Goal: Task Accomplishment & Management: Manage account settings

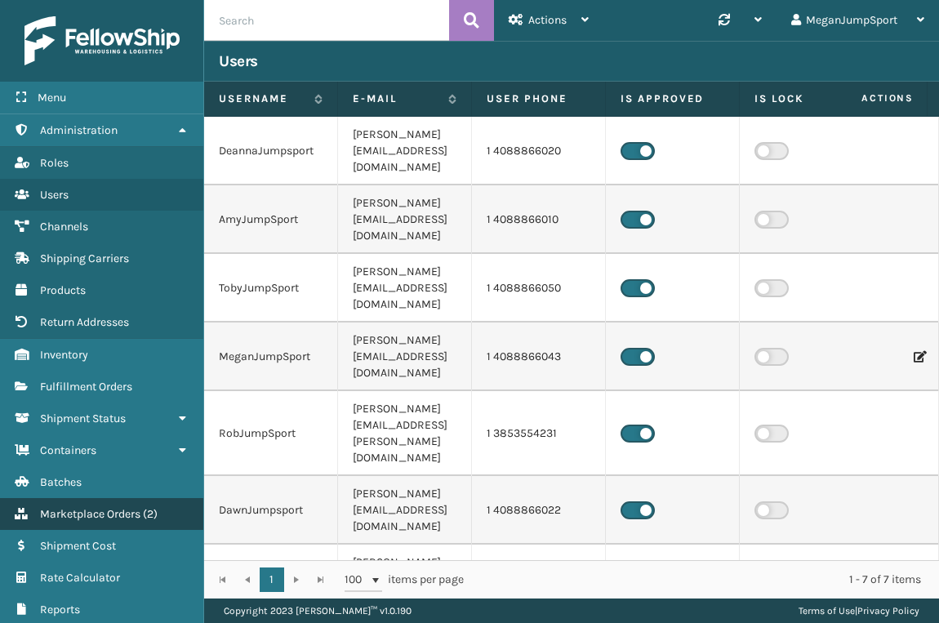
click at [110, 509] on span "Marketplace Orders" at bounding box center [90, 514] width 100 height 14
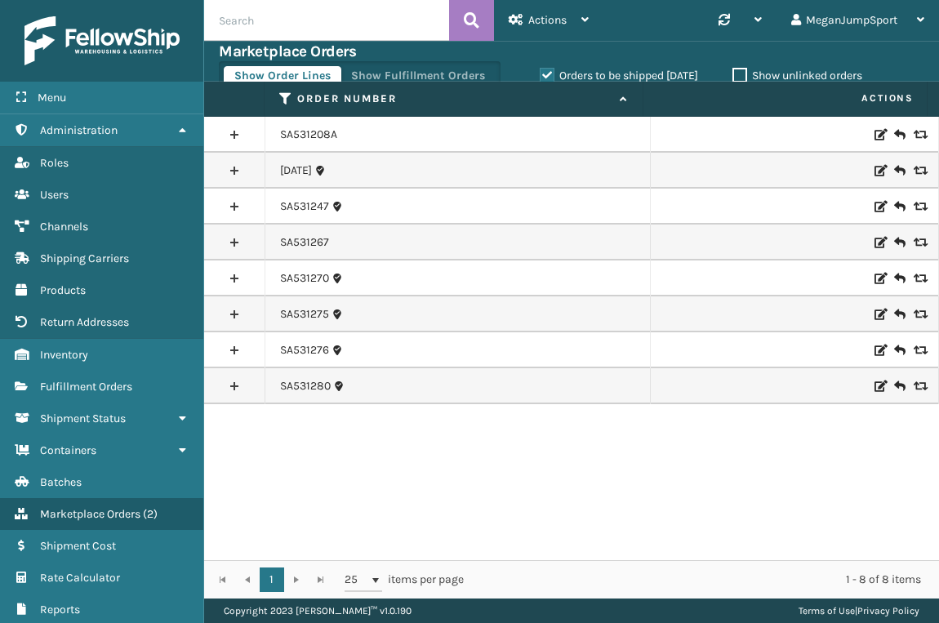
click at [540, 73] on label "Orders to be shipped [DATE]" at bounding box center [619, 76] width 158 height 14
click at [540, 73] on input "Orders to be shipped [DATE]" at bounding box center [540, 71] width 1 height 11
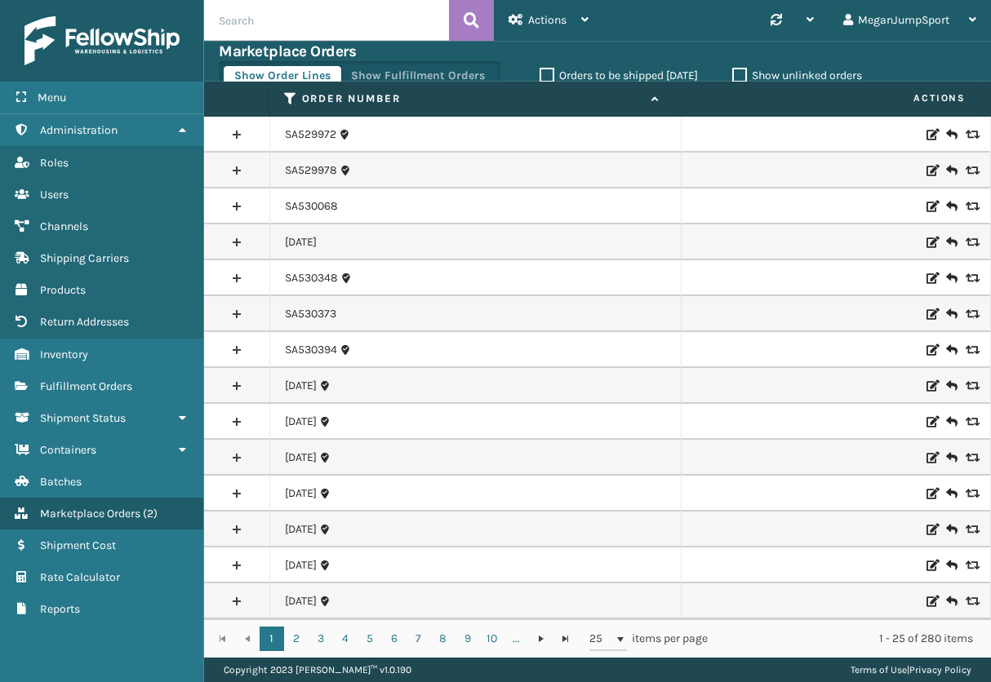
click at [543, 69] on label "Orders to be shipped [DATE]" at bounding box center [619, 76] width 158 height 14
click at [540, 68] on input "Orders to be shipped [DATE]" at bounding box center [540, 71] width 1 height 11
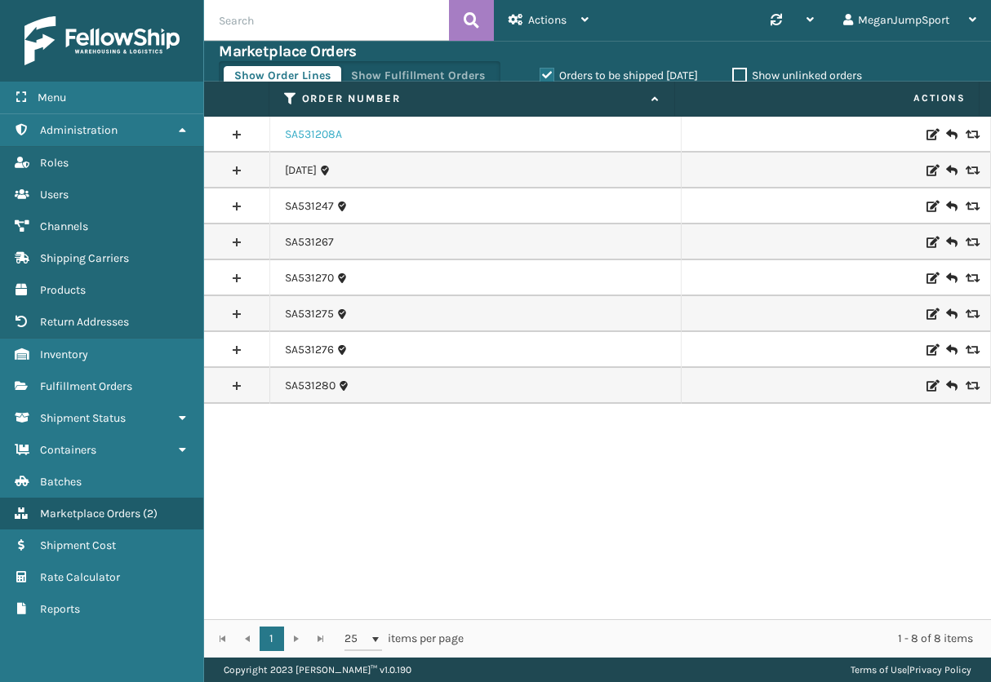
click at [298, 131] on link "SA531208A" at bounding box center [313, 135] width 57 height 16
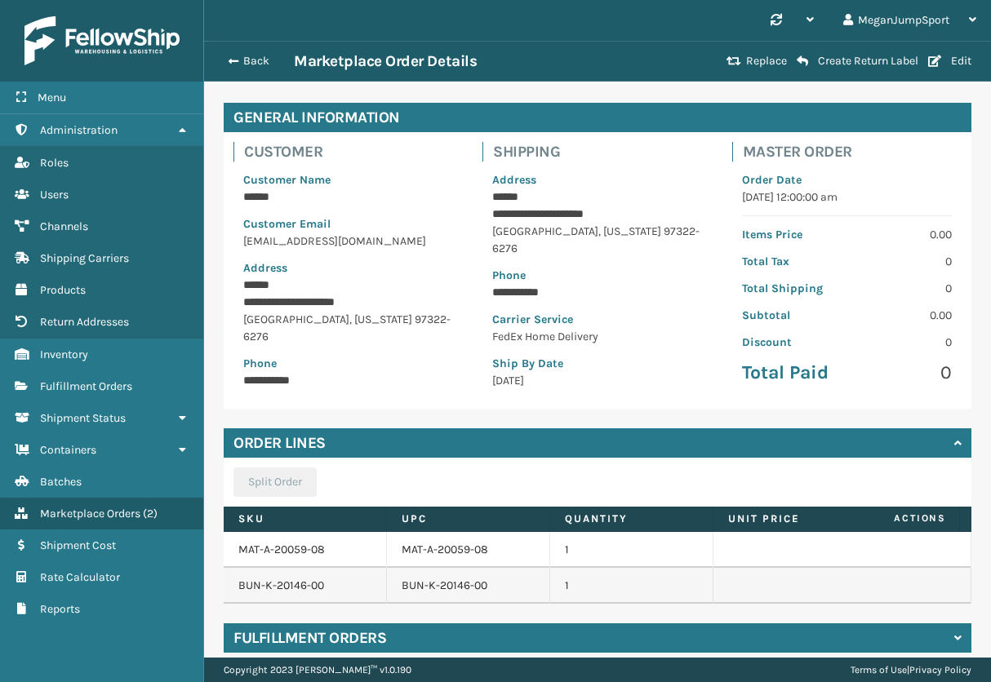
scroll to position [146, 0]
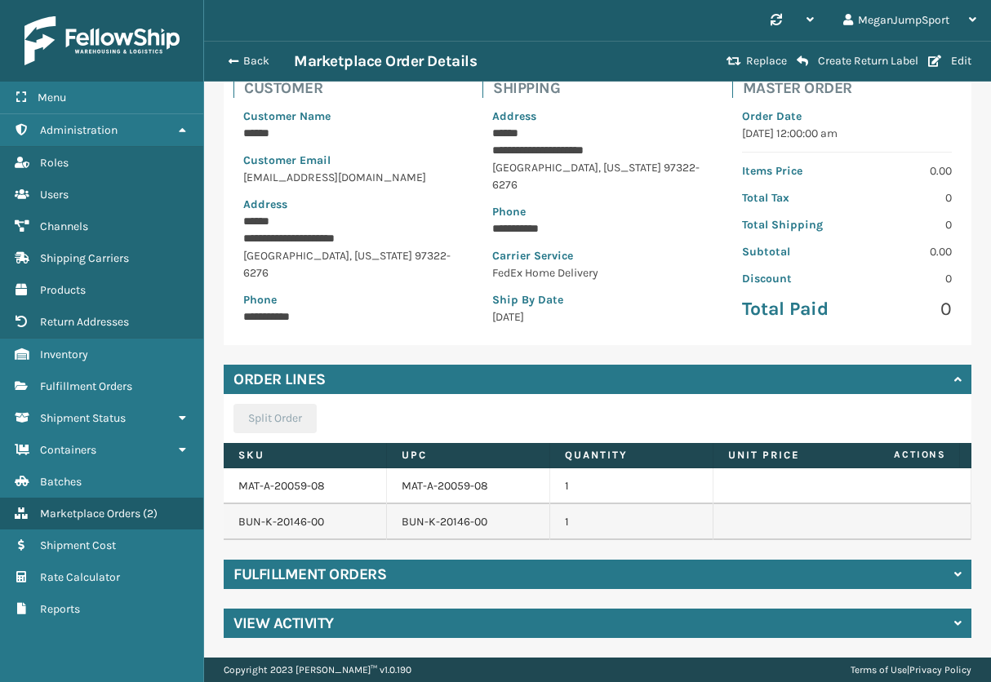
click at [367, 556] on div "**********" at bounding box center [597, 339] width 787 height 638
click at [355, 573] on h4 "Fulfillment Orders" at bounding box center [309, 575] width 153 height 20
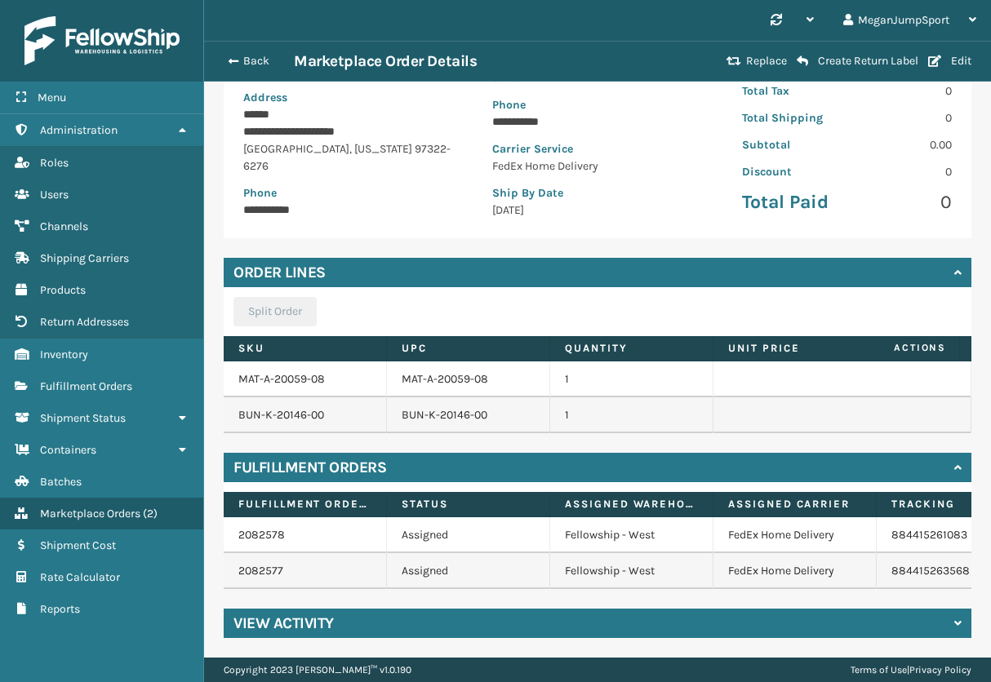
scroll to position [0, 92]
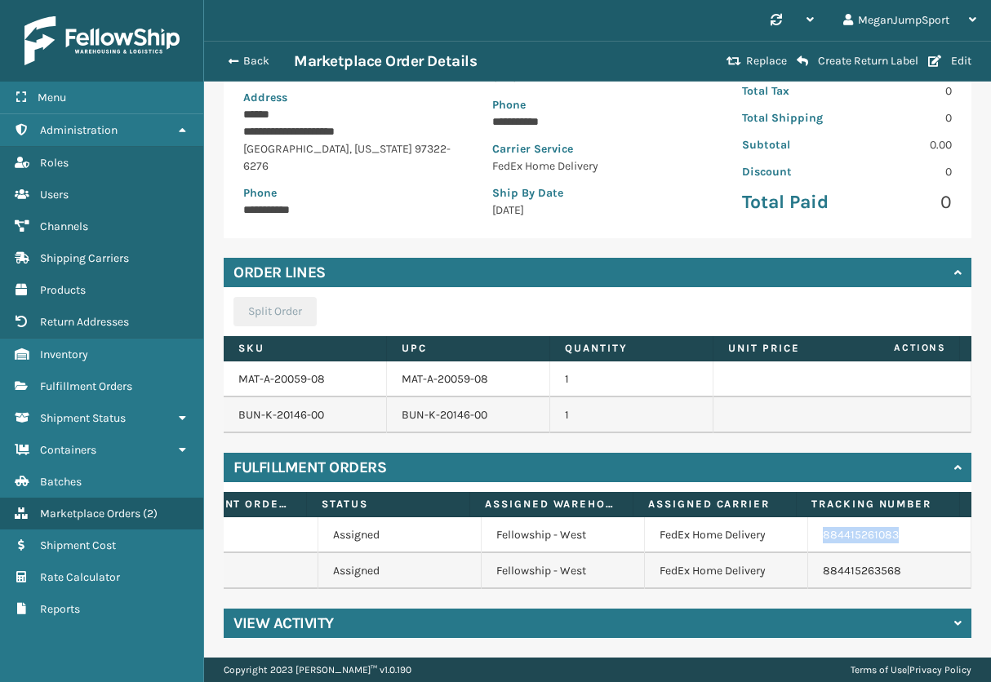
drag, startPoint x: 875, startPoint y: 518, endPoint x: 755, endPoint y: 520, distance: 120.0
click at [755, 520] on tr "2082578 Assigned Fellowship - West FedEx Home Delivery 884415261083" at bounding box center [563, 536] width 816 height 36
copy tr "884415261083"
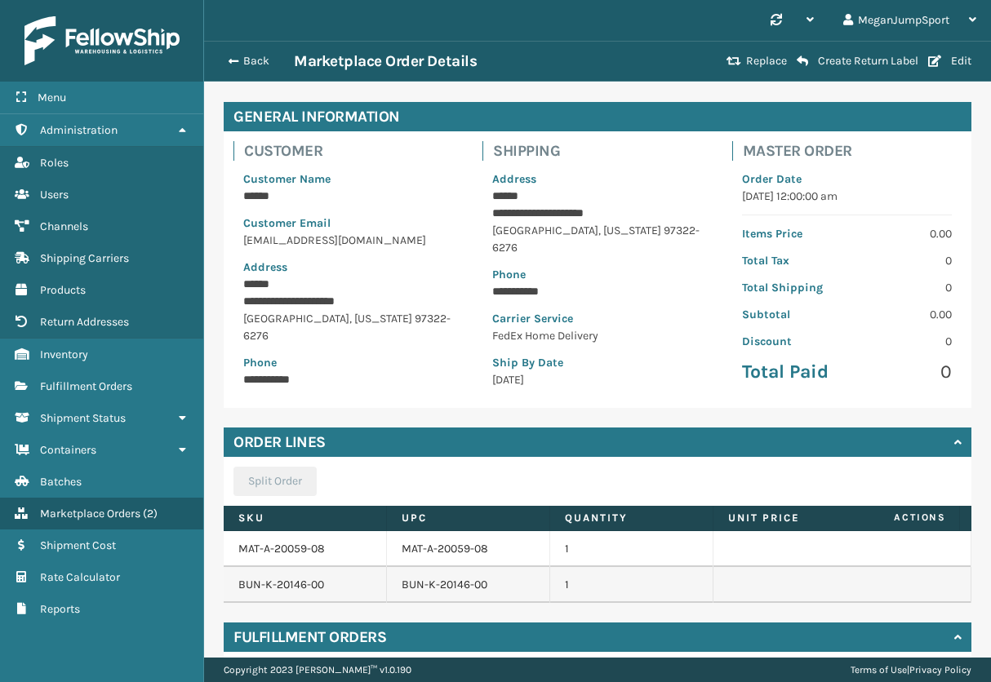
scroll to position [0, 0]
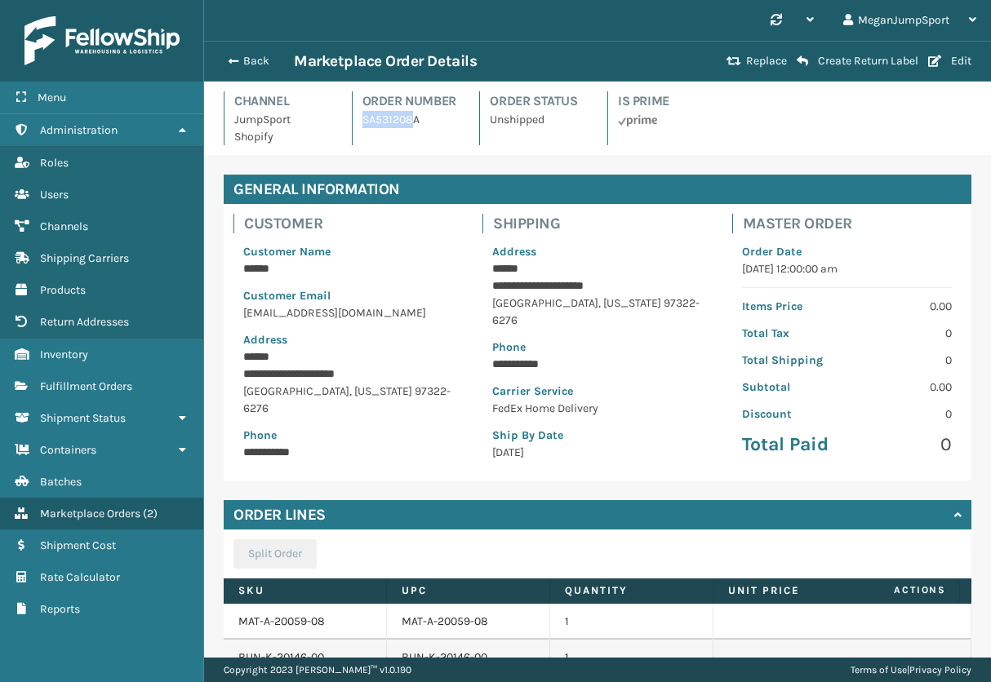
drag, startPoint x: 410, startPoint y: 139, endPoint x: 360, endPoint y: 136, distance: 49.9
click at [362, 128] on p "SA531208A" at bounding box center [411, 119] width 98 height 17
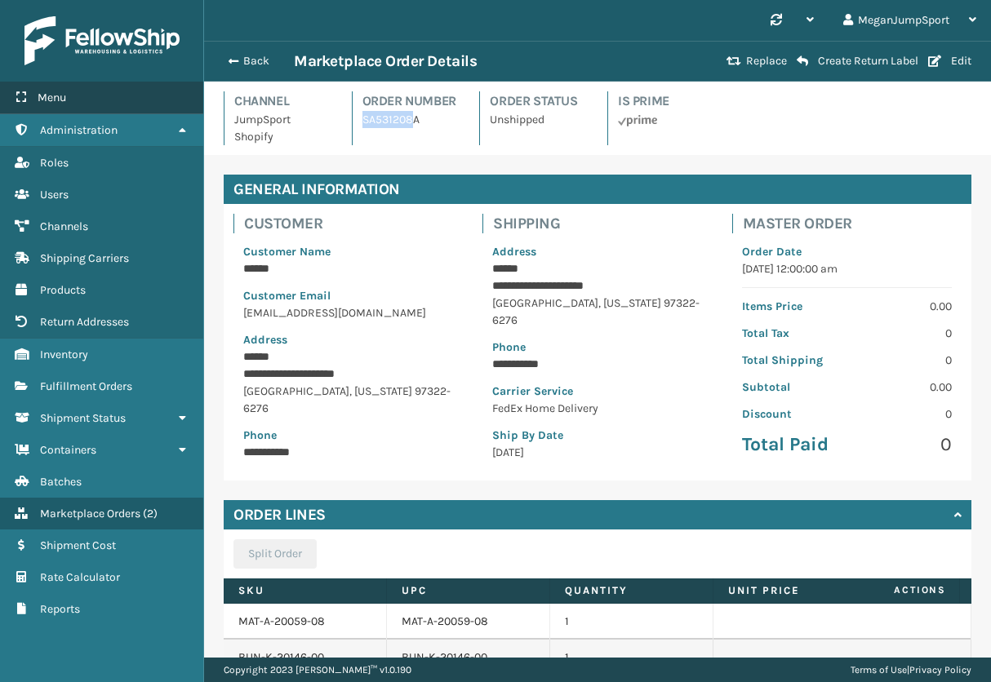
copy p "[DATE]"
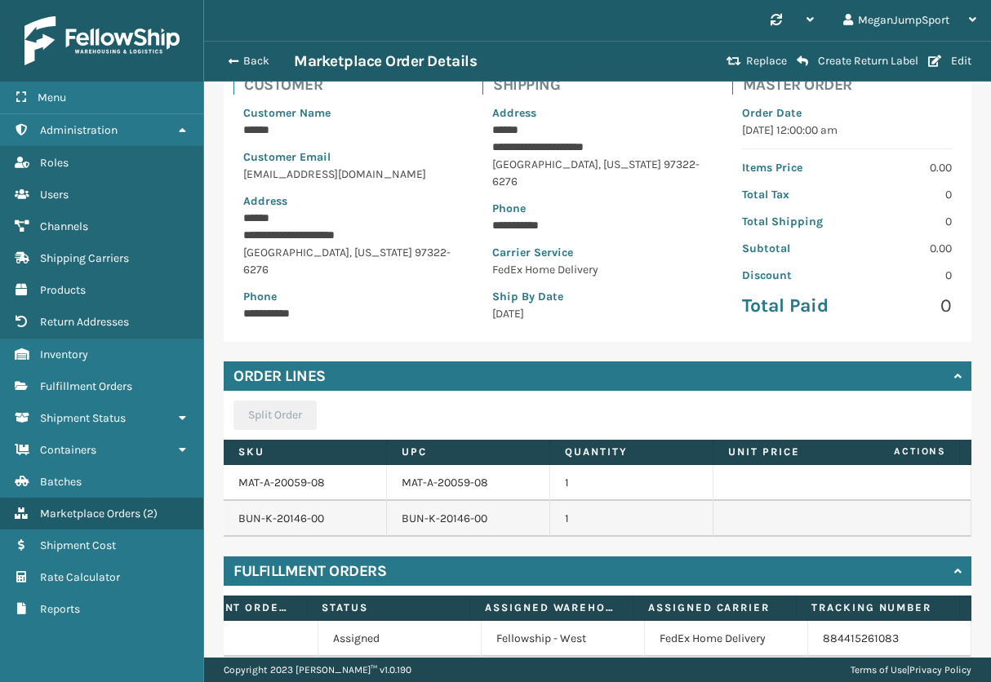
scroll to position [265, 0]
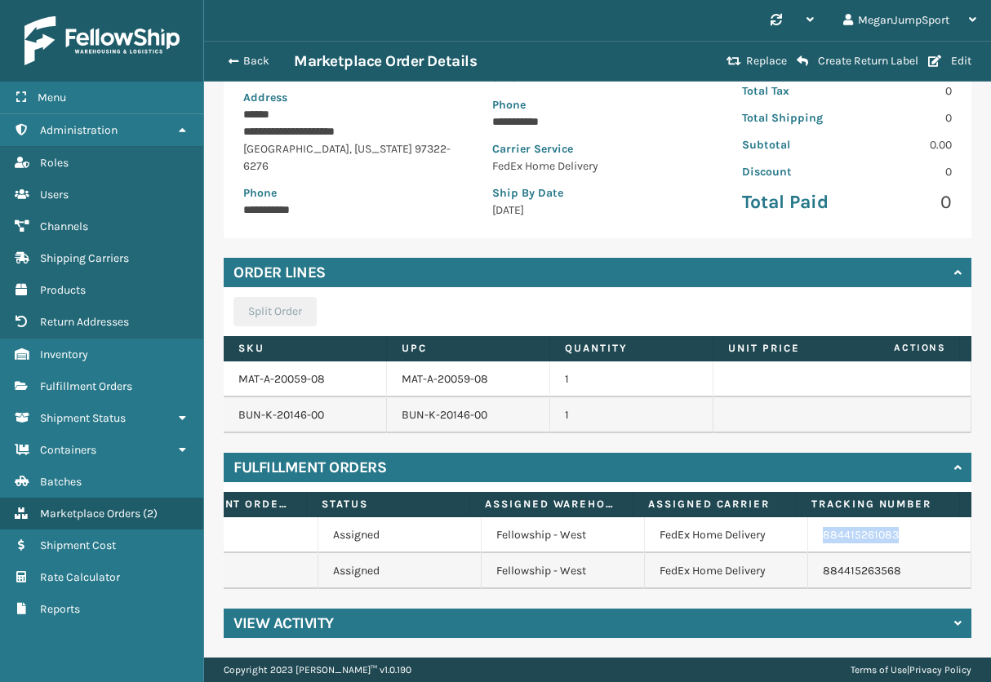
drag, startPoint x: 876, startPoint y: 526, endPoint x: 790, endPoint y: 522, distance: 85.8
click at [808, 522] on td "884415261083" at bounding box center [889, 536] width 163 height 36
copy link "884415261083"
click at [256, 42] on div "Back Marketplace Order Details Replace Create Return Label Edit" at bounding box center [597, 61] width 787 height 41
click at [251, 59] on button "Back" at bounding box center [256, 61] width 75 height 15
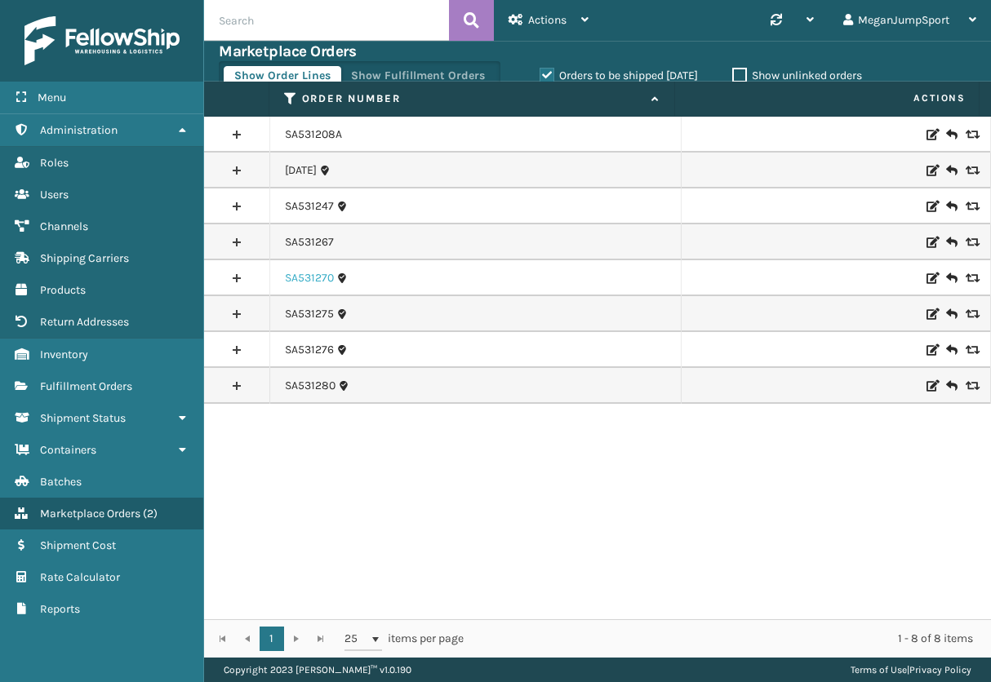
click at [318, 280] on link "SA531270" at bounding box center [309, 278] width 49 height 16
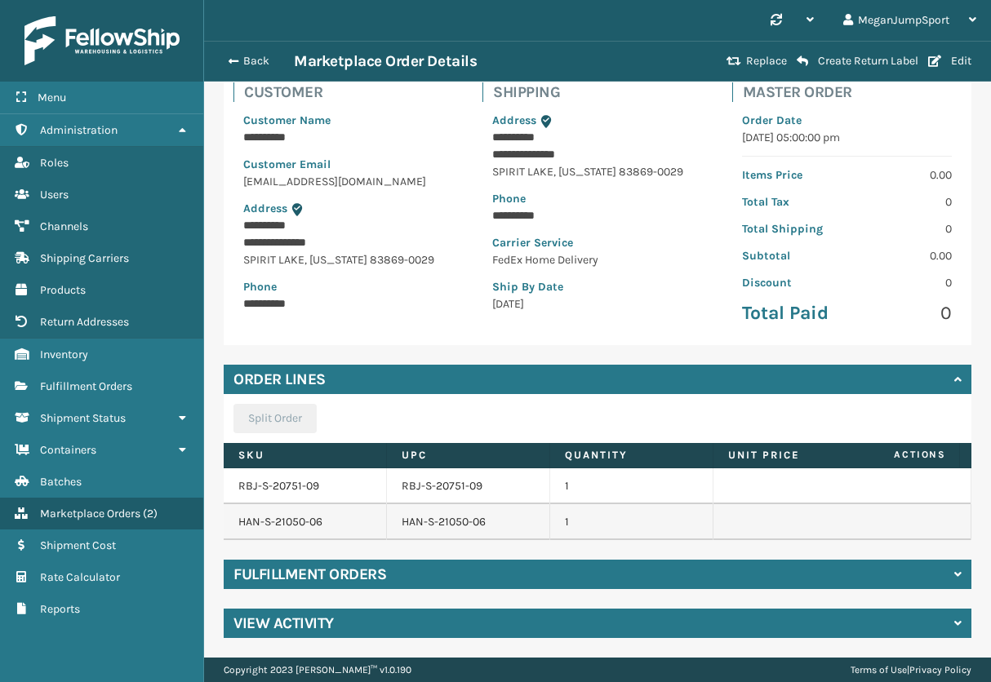
click at [519, 576] on div "Fulfillment Orders" at bounding box center [598, 574] width 748 height 29
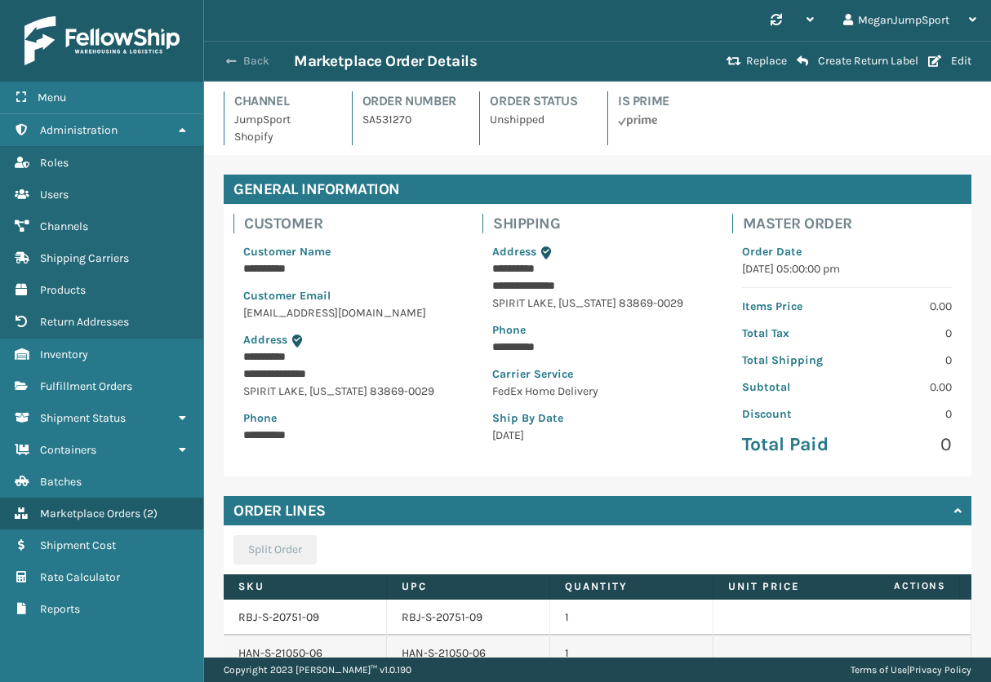
click at [231, 60] on span "button" at bounding box center [231, 61] width 10 height 11
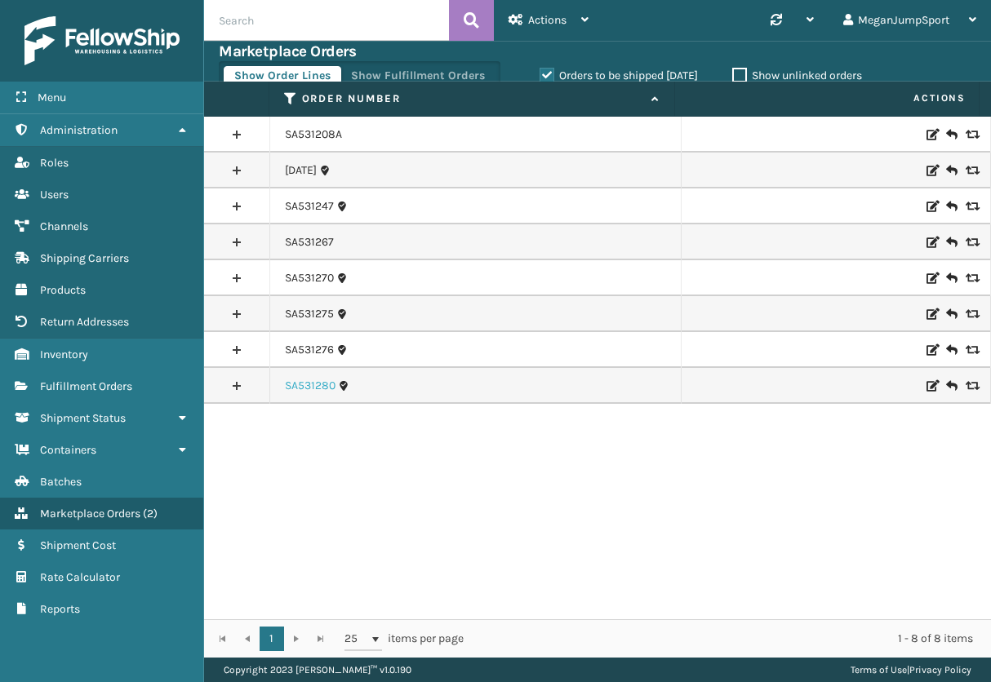
click at [298, 388] on link "SA531280" at bounding box center [310, 386] width 51 height 16
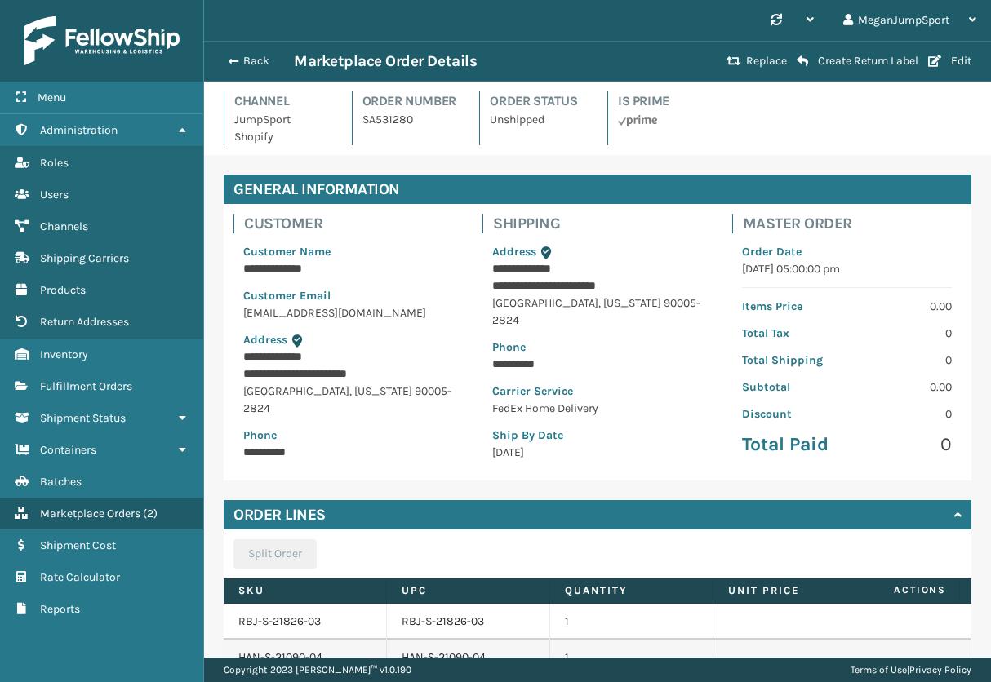
scroll to position [146, 0]
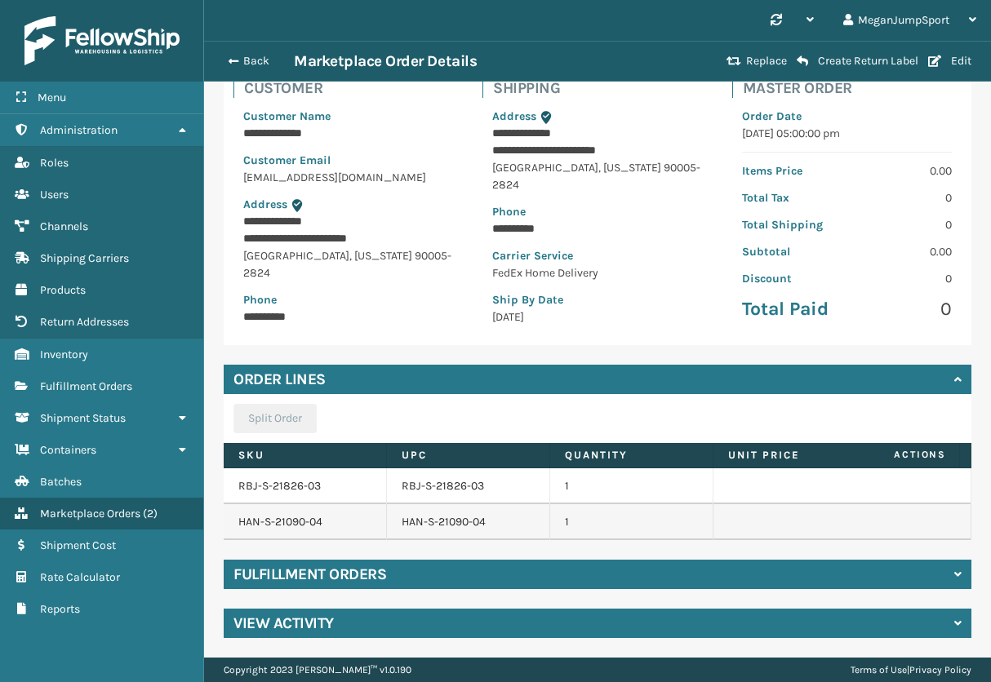
click at [388, 579] on div "Fulfillment Orders" at bounding box center [598, 574] width 748 height 29
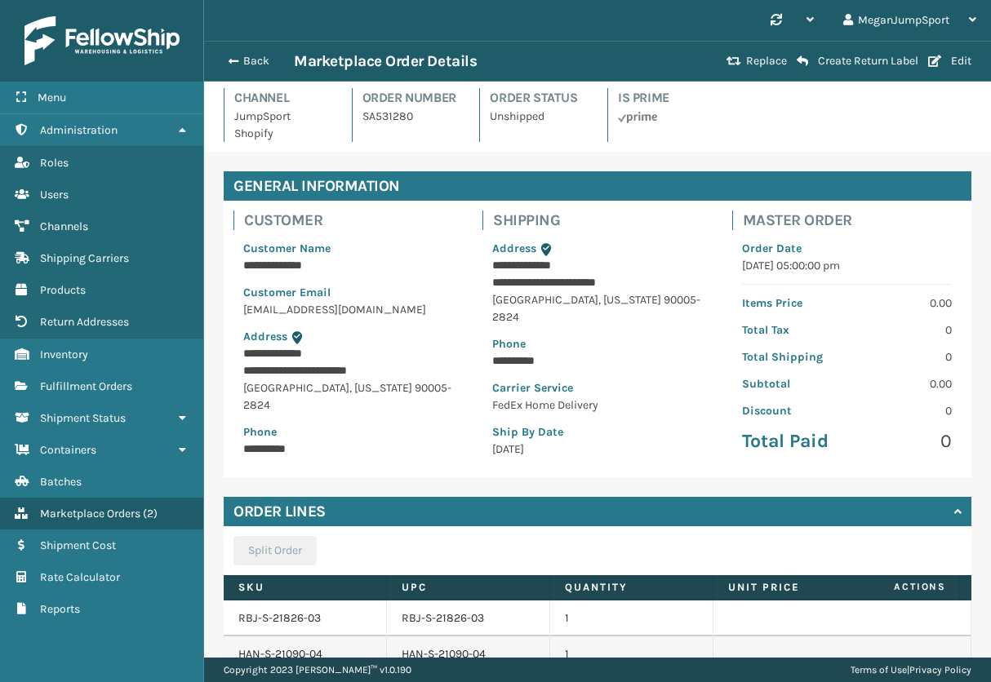
scroll to position [0, 0]
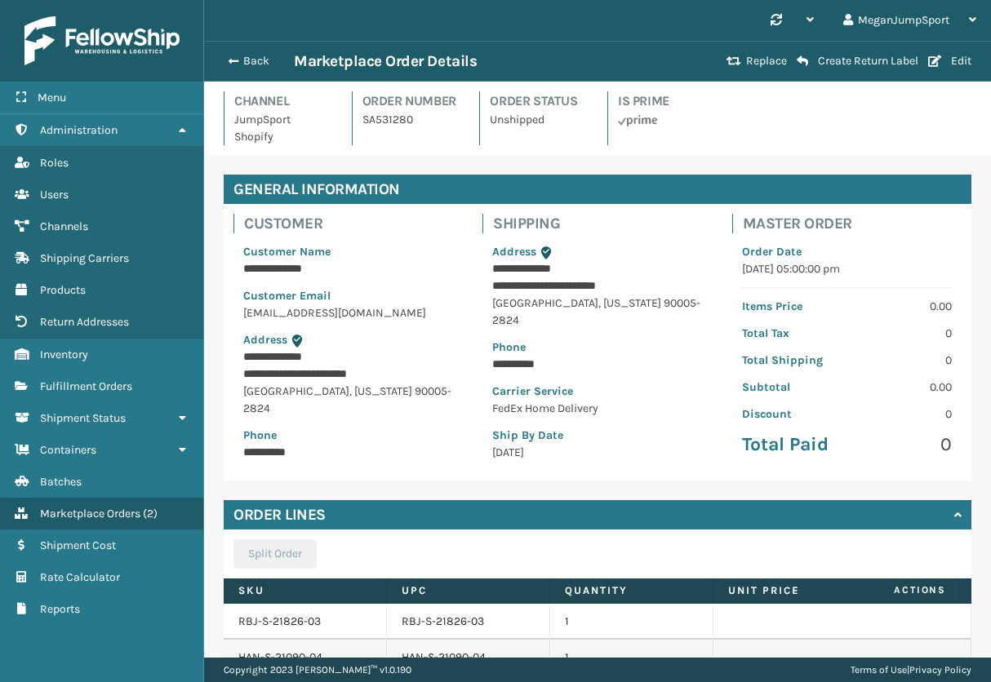
click at [245, 49] on div "Back Marketplace Order Details Replace Create Return Label Edit" at bounding box center [597, 61] width 787 height 41
click at [244, 58] on button "Back" at bounding box center [256, 61] width 75 height 15
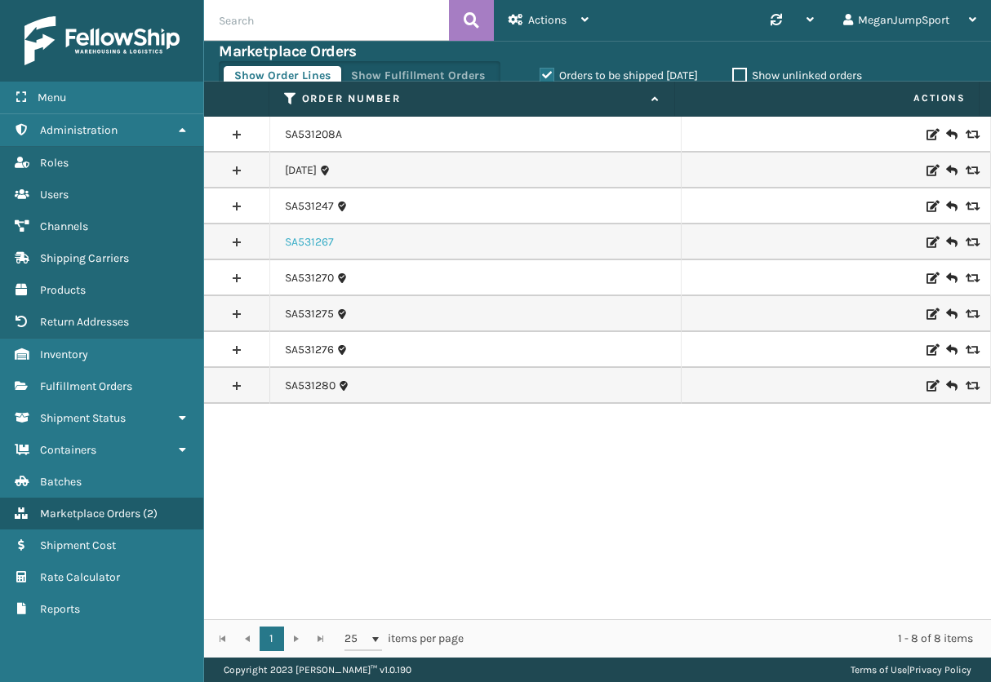
click at [301, 242] on link "SA531267" at bounding box center [309, 242] width 49 height 16
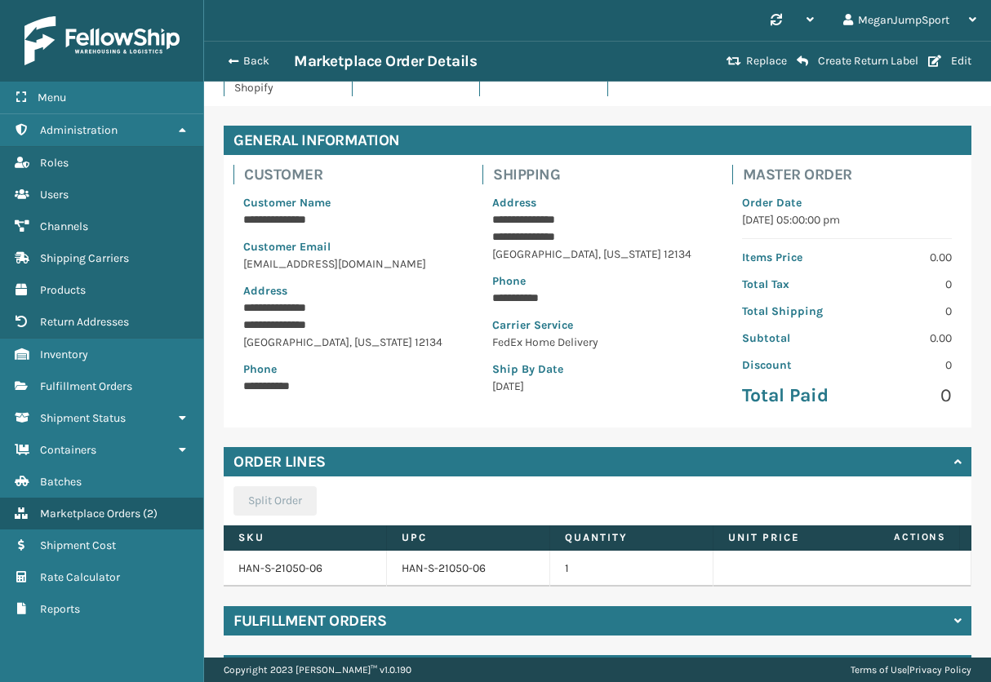
scroll to position [110, 0]
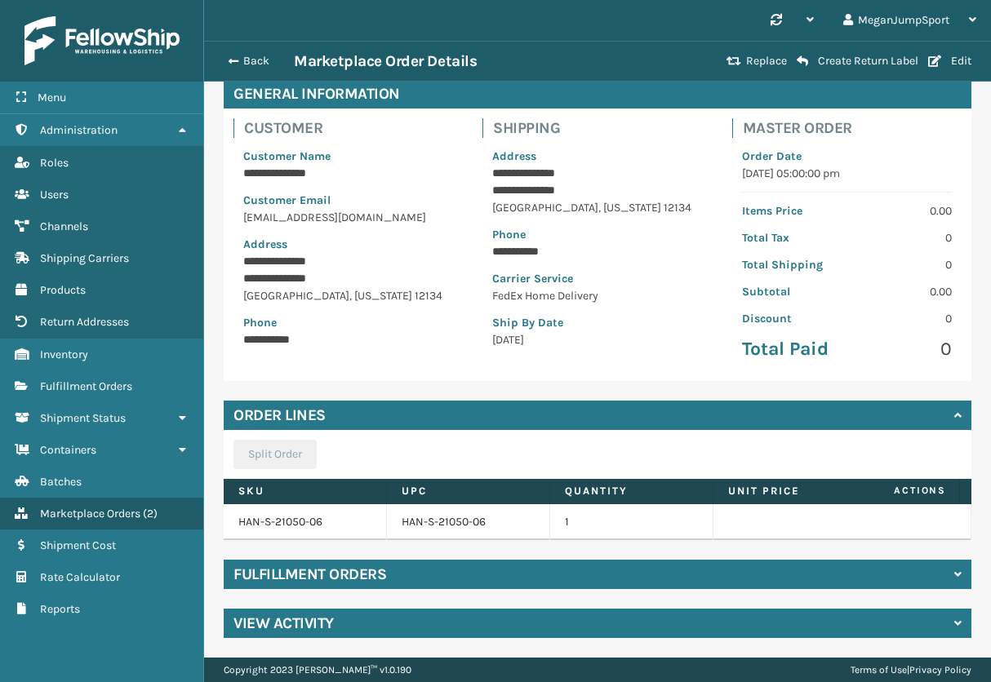
click at [414, 568] on div "Fulfillment Orders" at bounding box center [598, 574] width 748 height 29
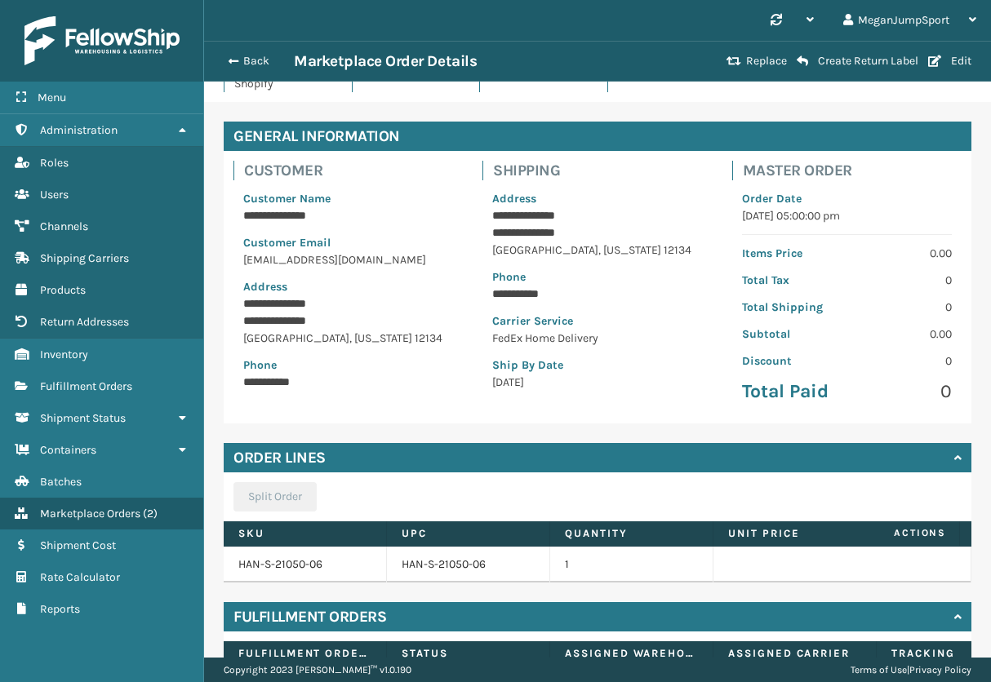
scroll to position [0, 0]
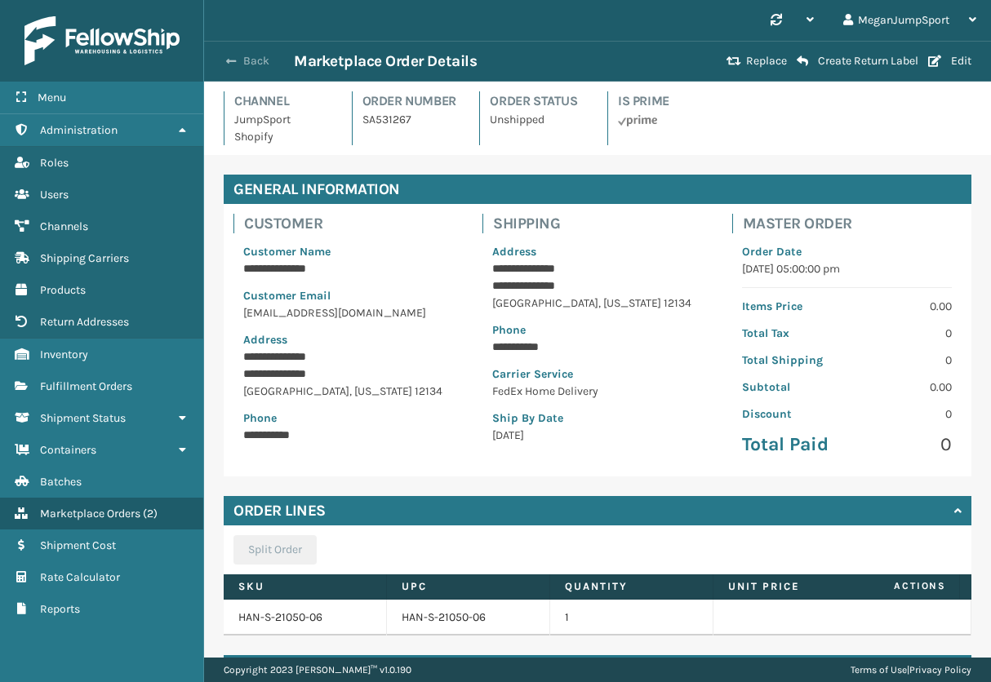
click at [238, 58] on button "Back" at bounding box center [256, 61] width 75 height 15
